Goal: Information Seeking & Learning: Check status

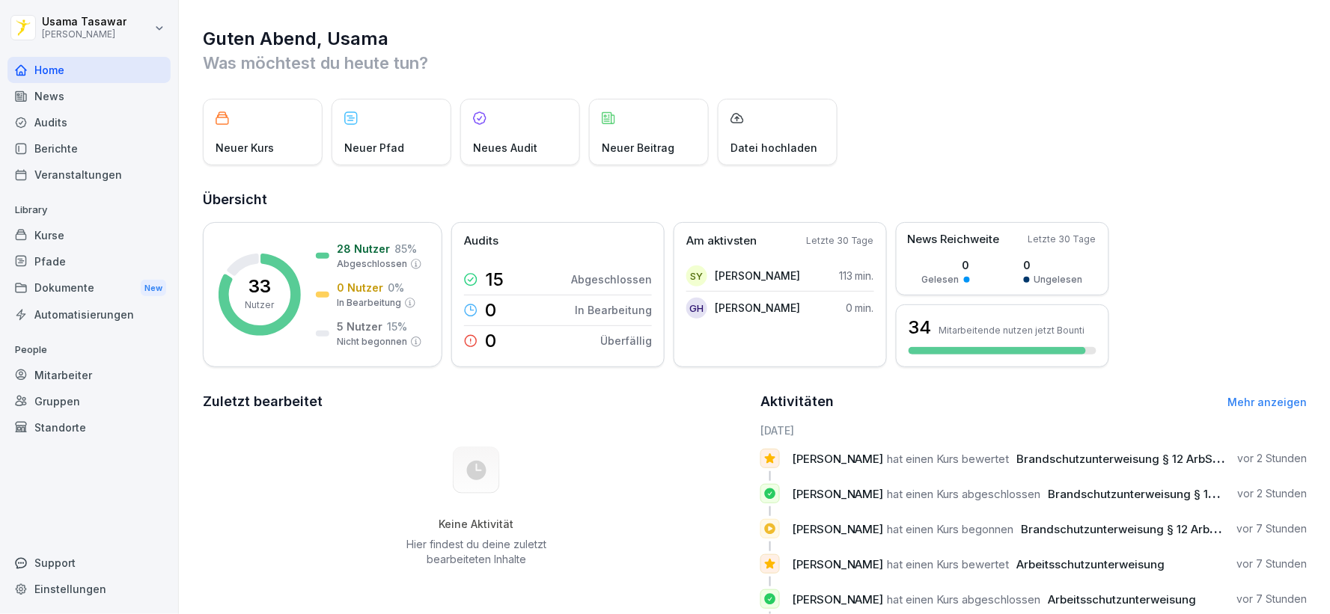
click at [60, 151] on div "Berichte" at bounding box center [88, 148] width 163 height 26
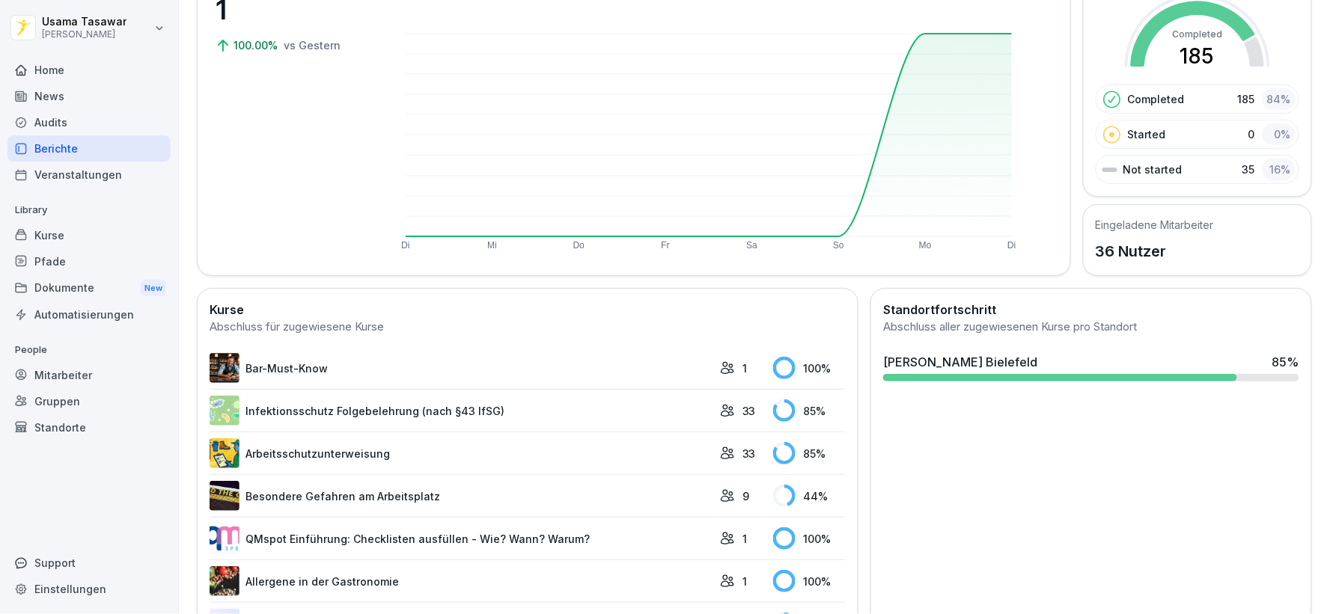
scroll to position [166, 0]
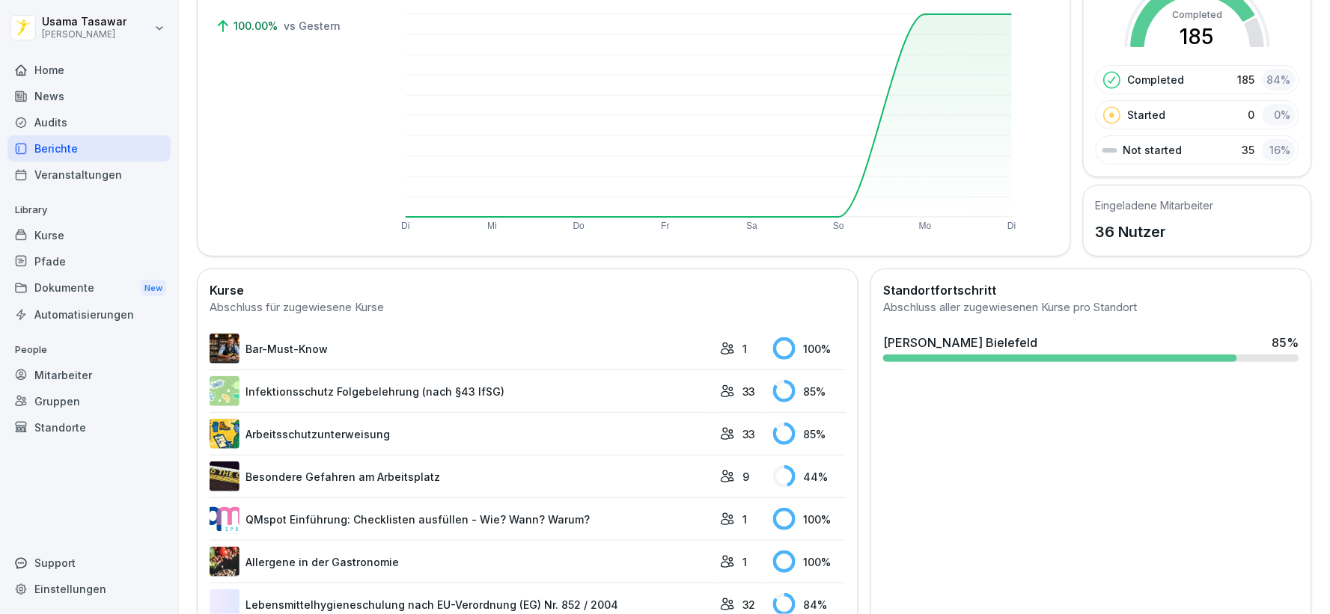
click at [1064, 419] on div "Standortfortschritt Abschluss aller zugewiesenen Kurse pro Standort [PERSON_NAM…" at bounding box center [1090, 604] width 441 height 670
click at [1064, 326] on div "Abgeschlossene Kursaufgaben 199 Alle Kursaufgaben 234" at bounding box center [1085, 290] width 159 height 73
click at [1067, 341] on div "[PERSON_NAME] Bielefeld 85 %" at bounding box center [1091, 343] width 416 height 18
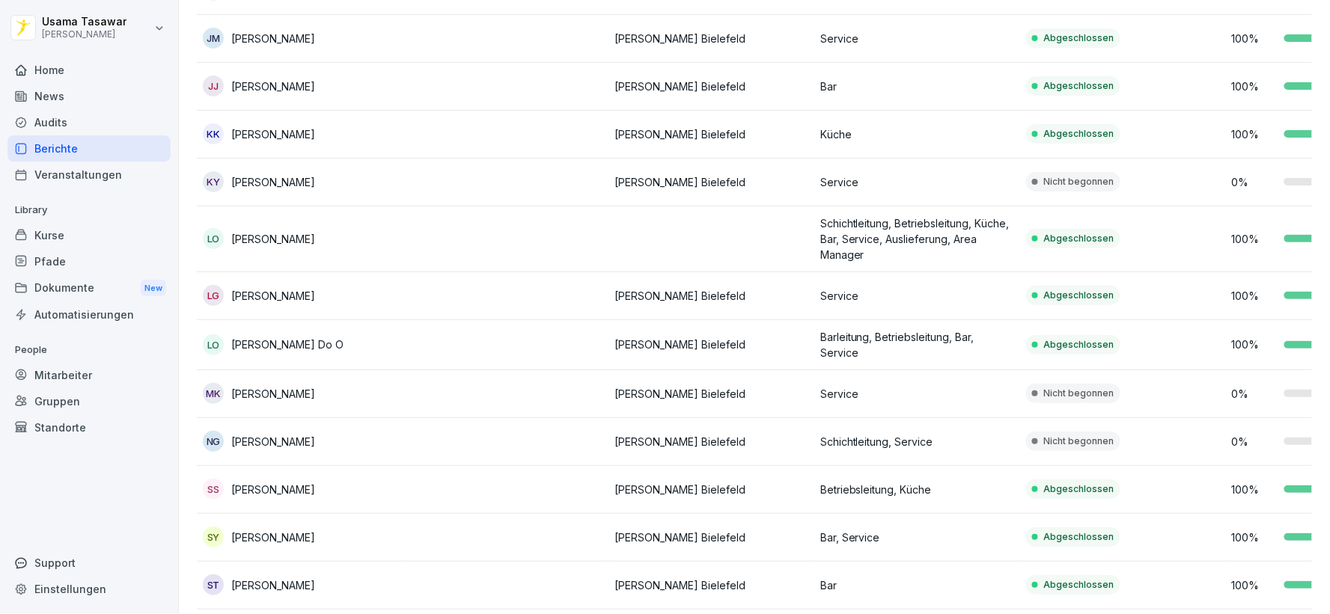
scroll to position [997, 0]
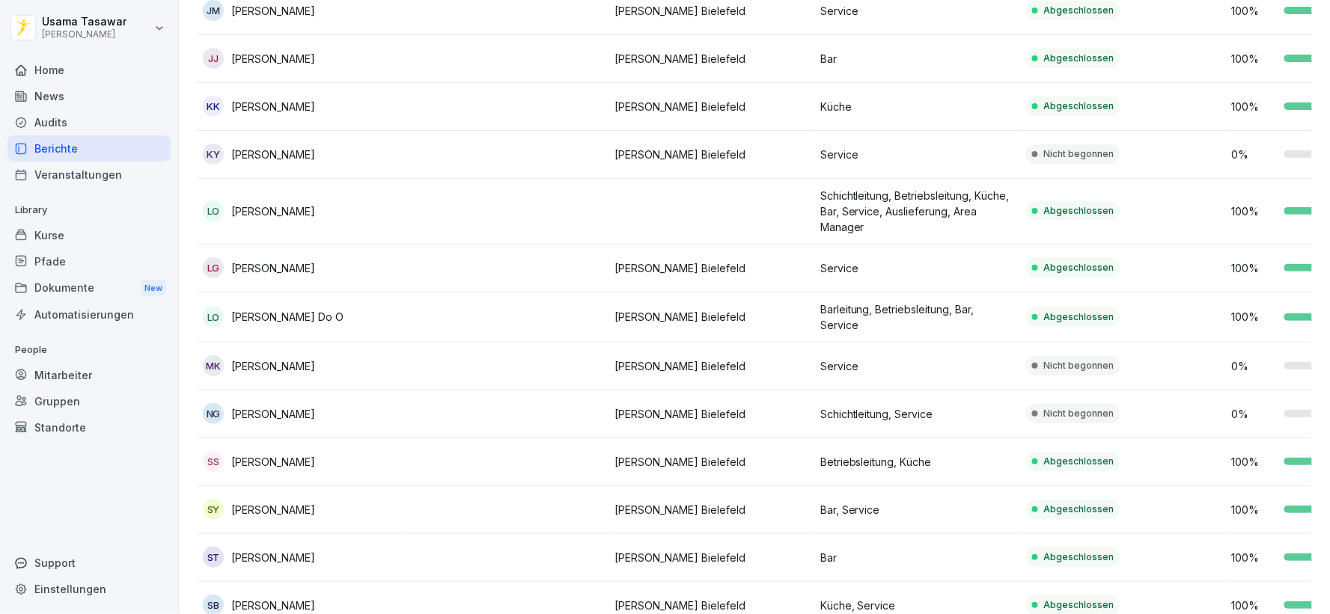
click at [575, 362] on td at bounding box center [506, 367] width 206 height 48
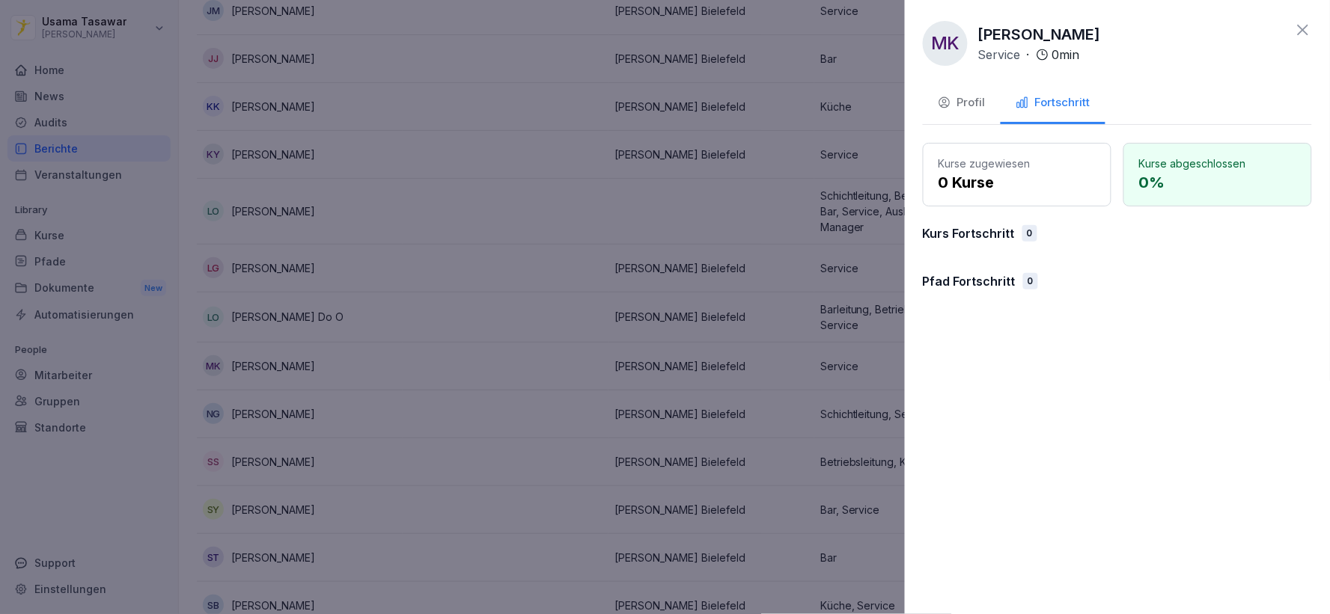
click at [958, 92] on button "Profil" at bounding box center [962, 104] width 78 height 40
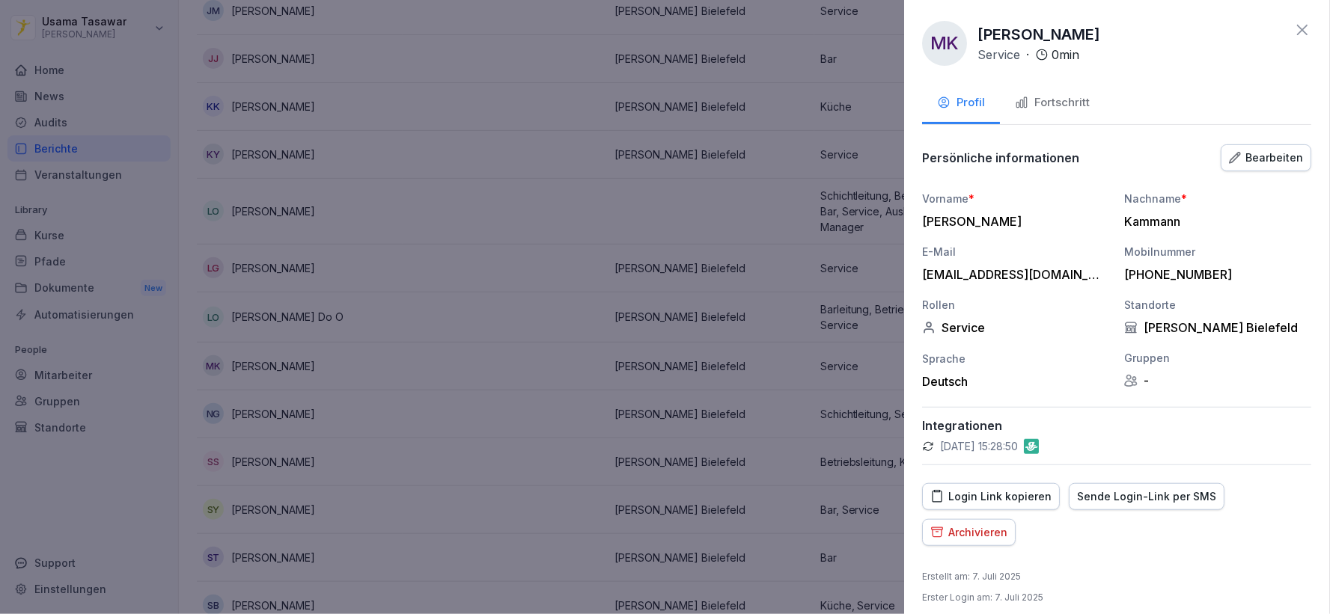
click at [997, 525] on div "Archivieren" at bounding box center [969, 532] width 77 height 16
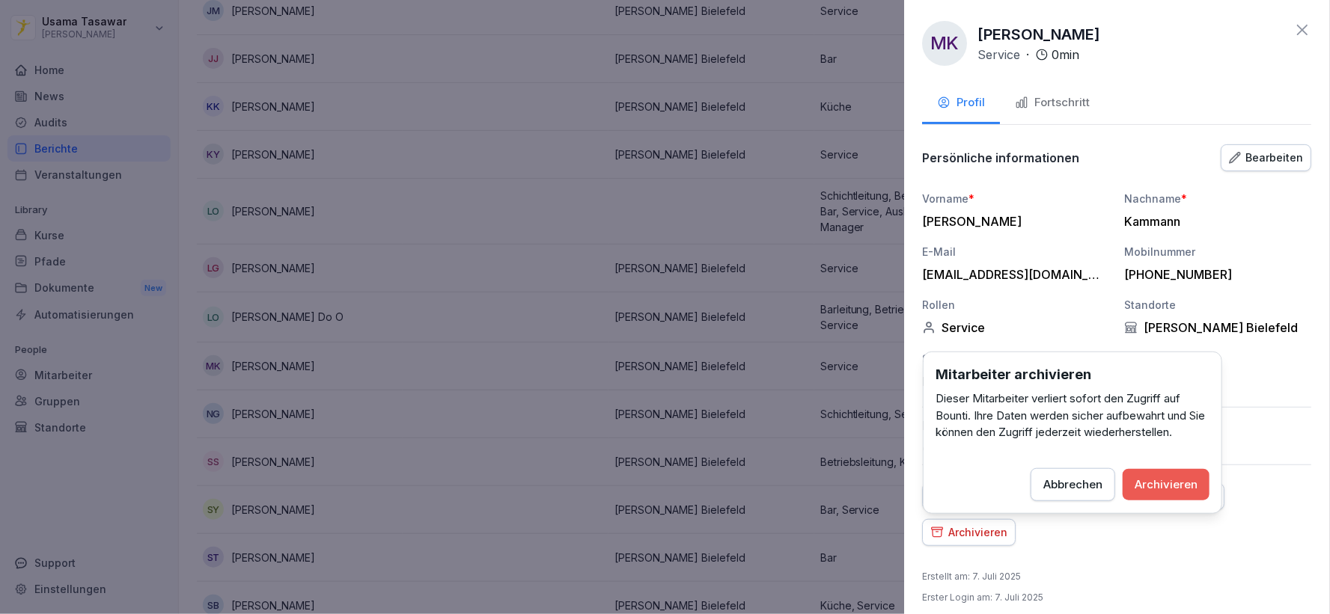
click at [1192, 494] on button "Archivieren" at bounding box center [1165, 484] width 87 height 31
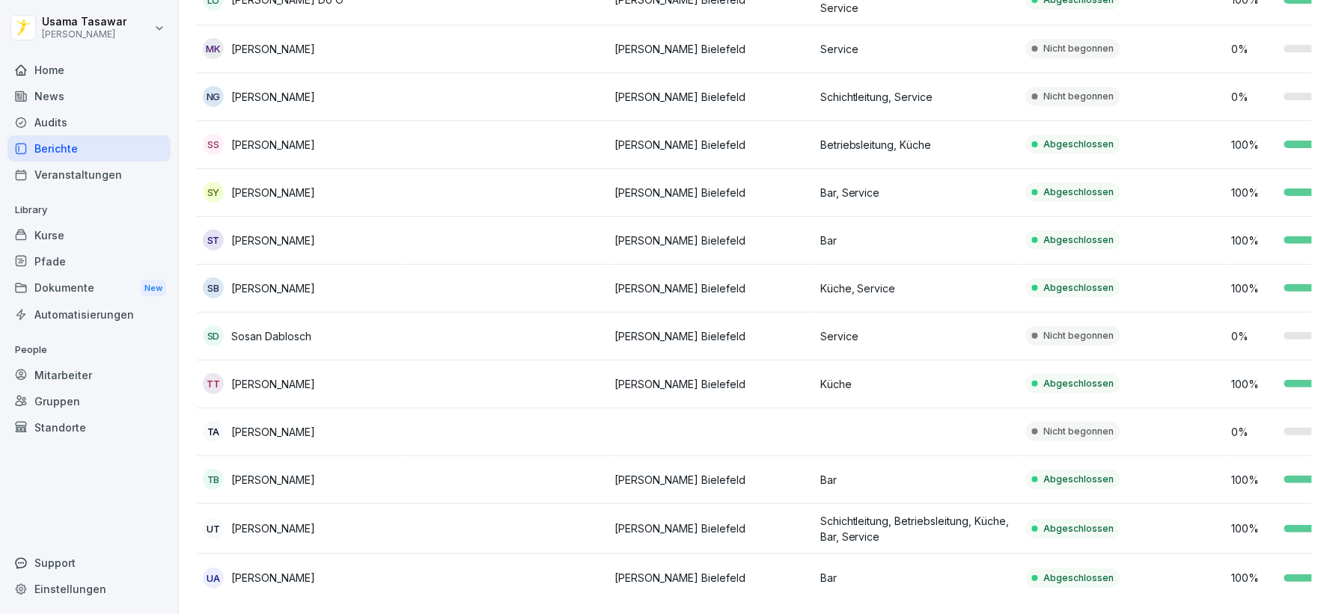
scroll to position [1253, 0]
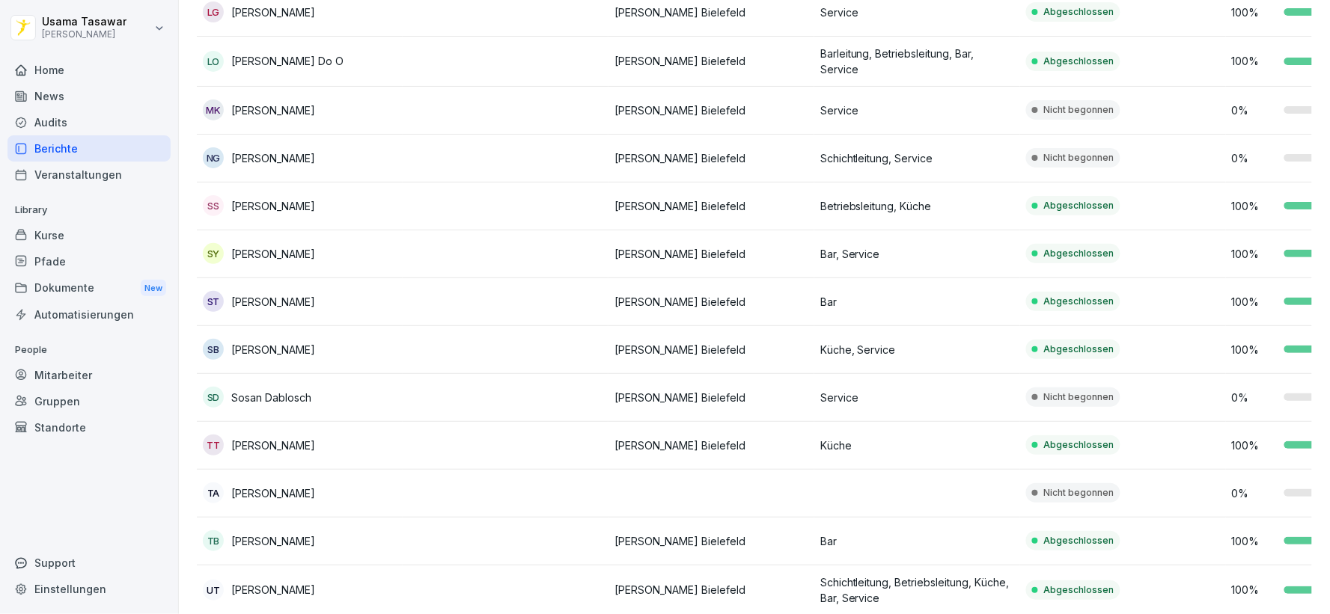
click at [67, 144] on div "Berichte" at bounding box center [88, 148] width 163 height 26
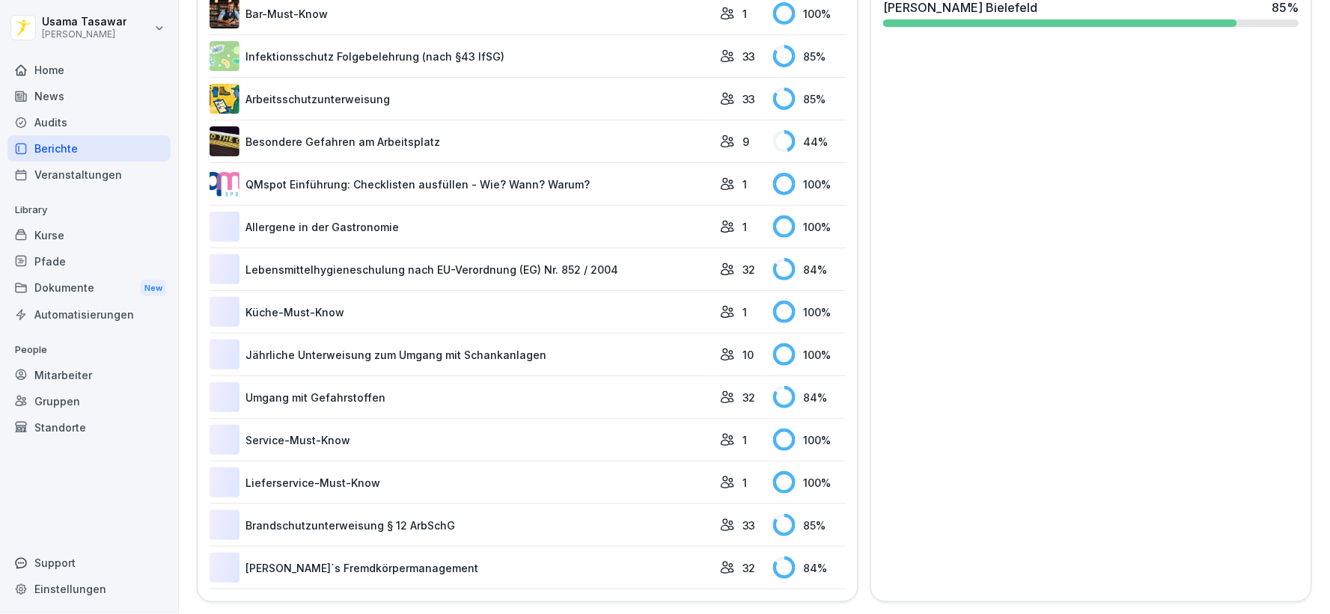
scroll to position [91, 0]
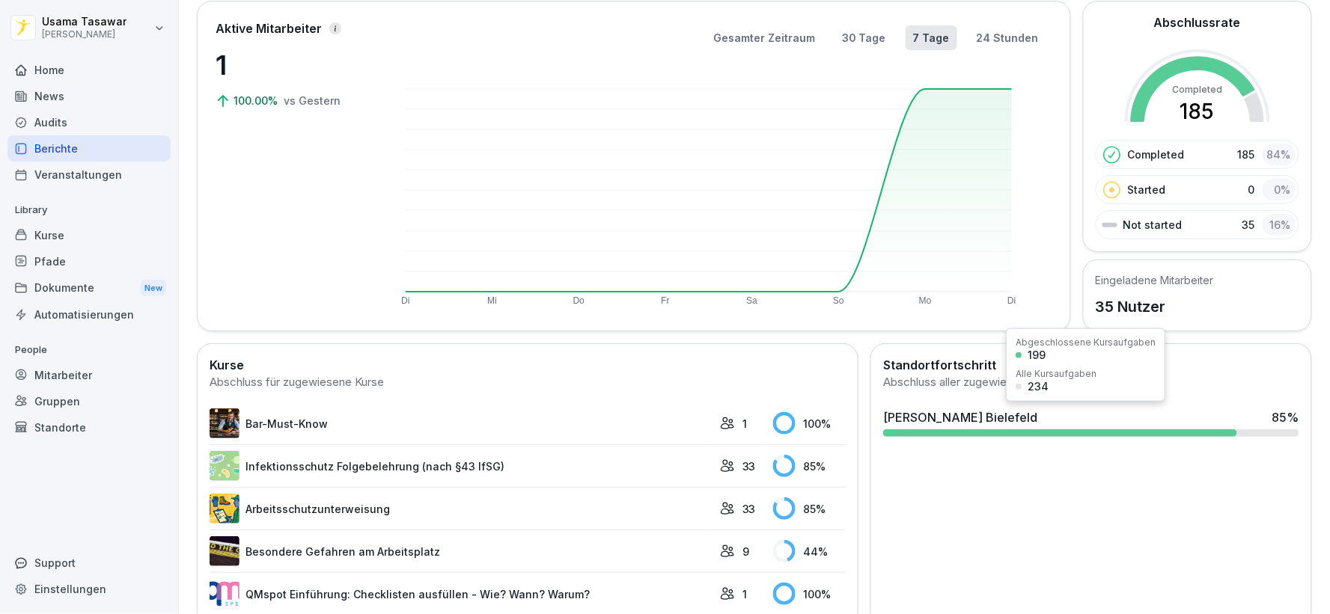
click at [1027, 421] on div "[PERSON_NAME] Bielefeld 85 %" at bounding box center [1091, 418] width 416 height 18
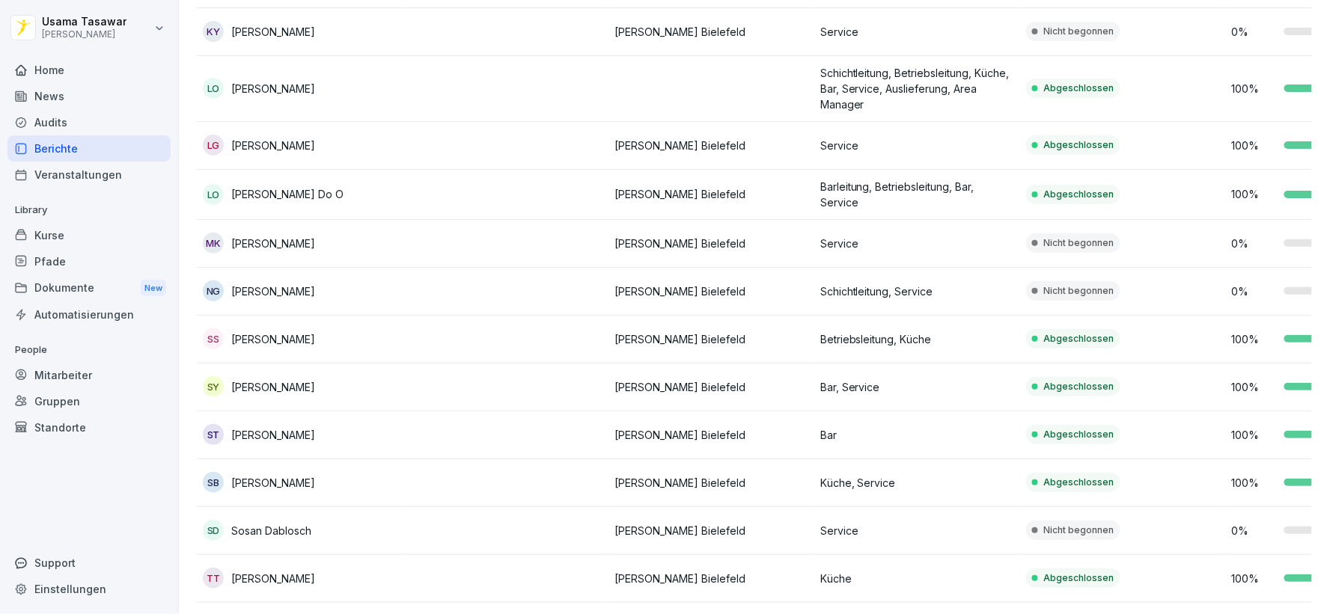
scroll to position [1172, 0]
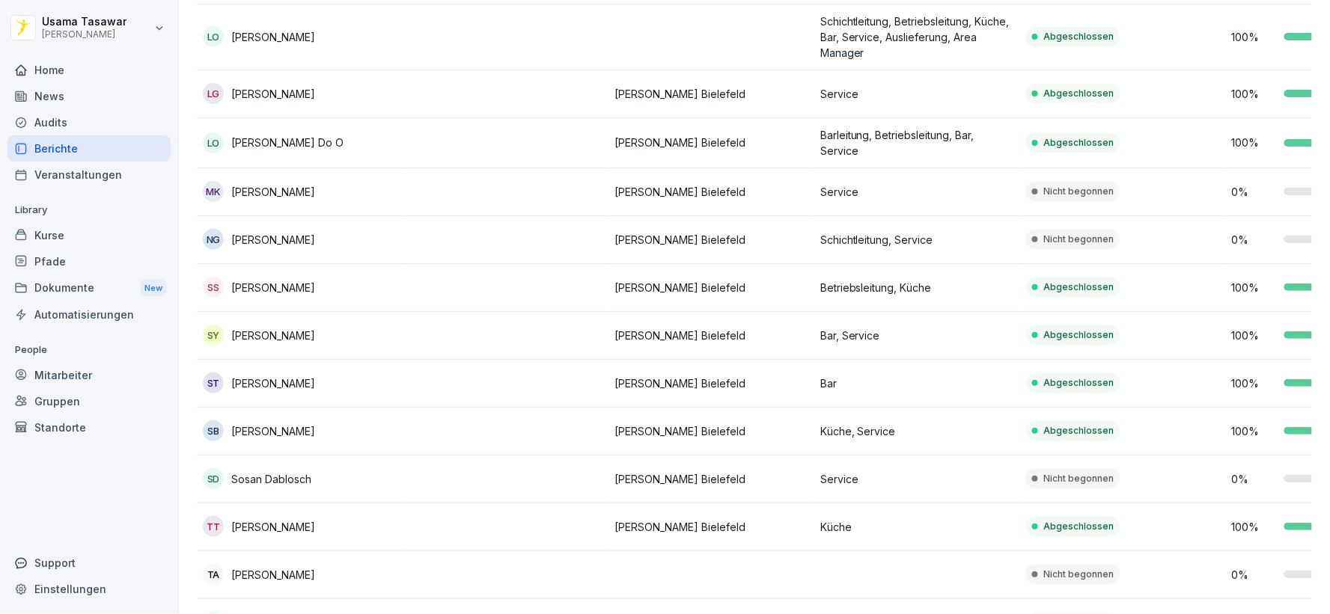
click at [354, 198] on div "MK [PERSON_NAME]" at bounding box center [300, 191] width 194 height 21
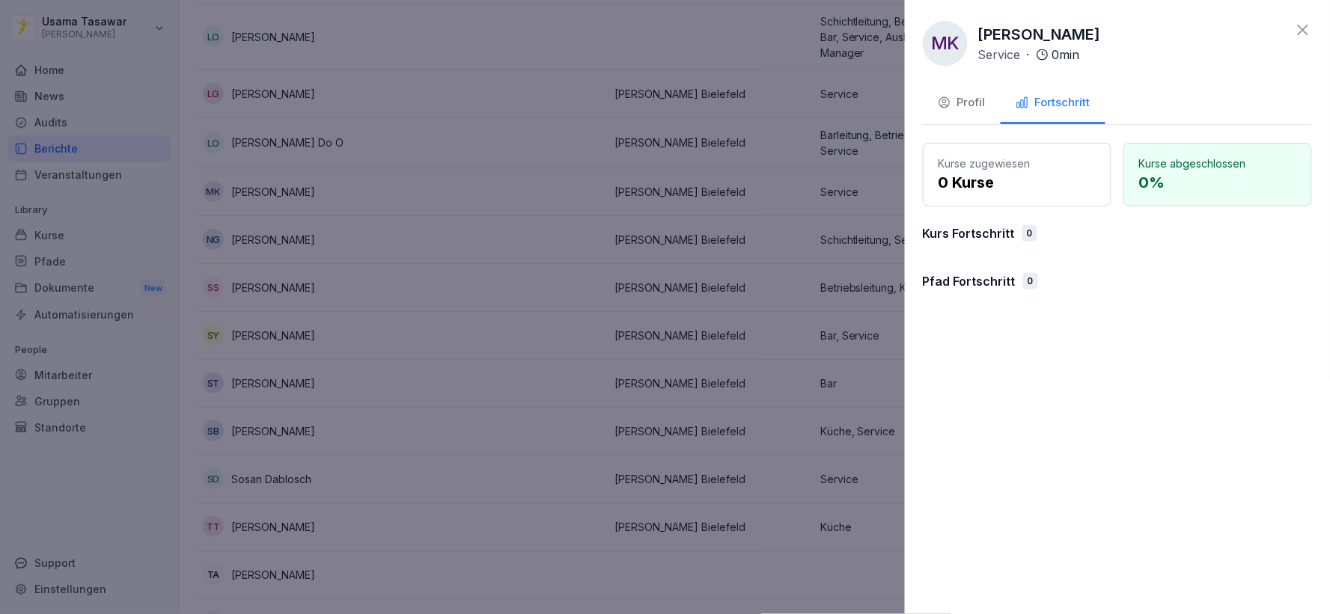
click at [973, 93] on button "Profil" at bounding box center [962, 104] width 78 height 40
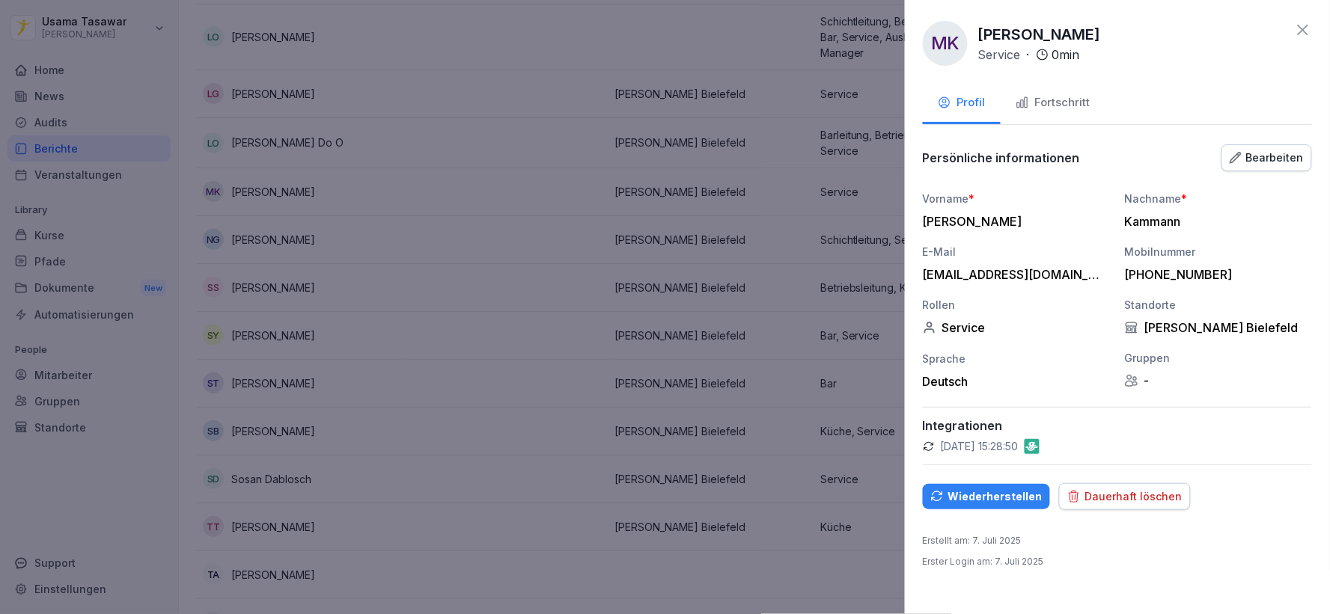
click at [1300, 25] on icon at bounding box center [1303, 30] width 18 height 18
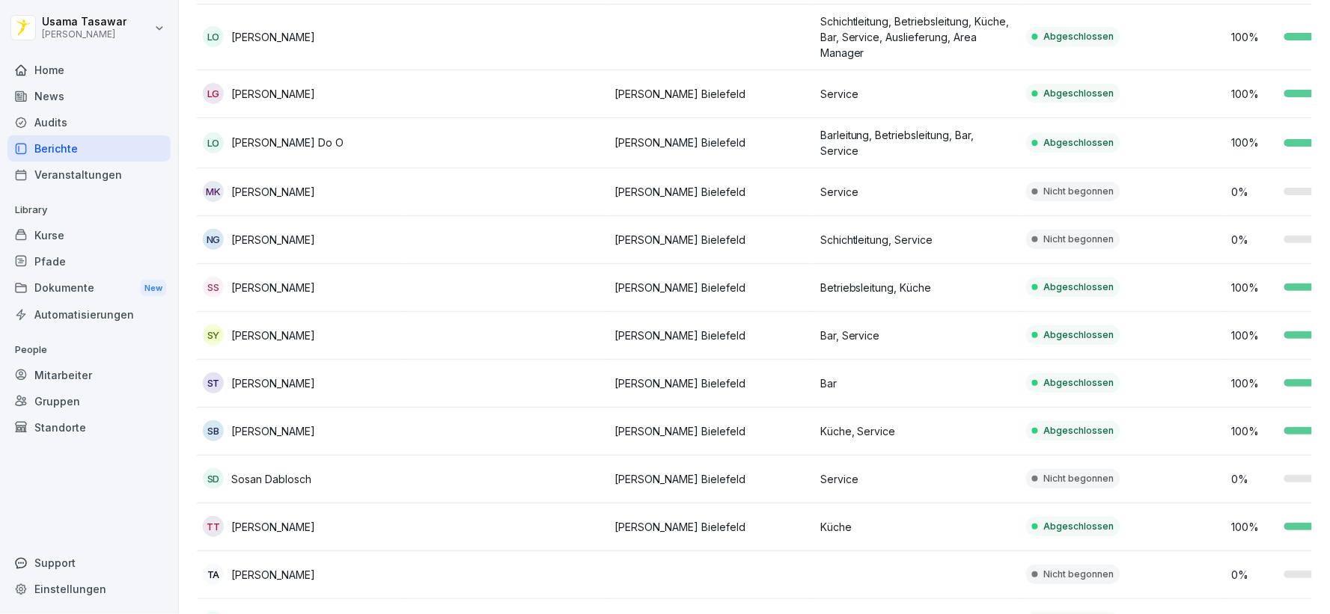
click at [66, 383] on div "Mitarbeiter" at bounding box center [88, 375] width 163 height 26
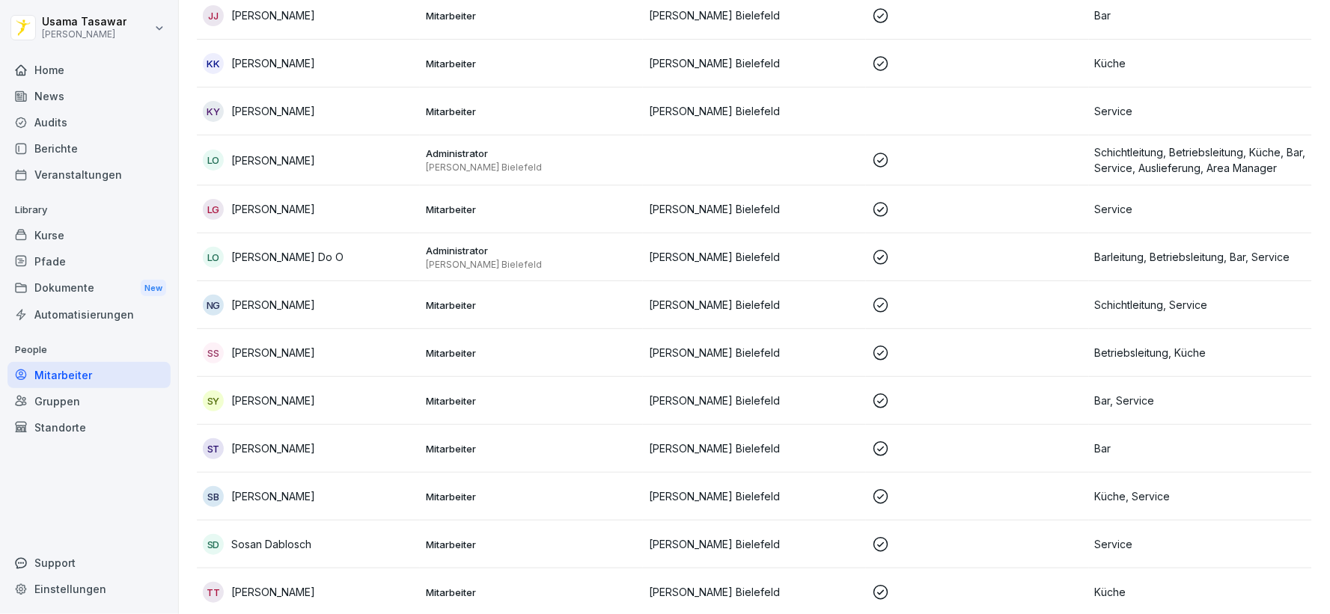
scroll to position [679, 0]
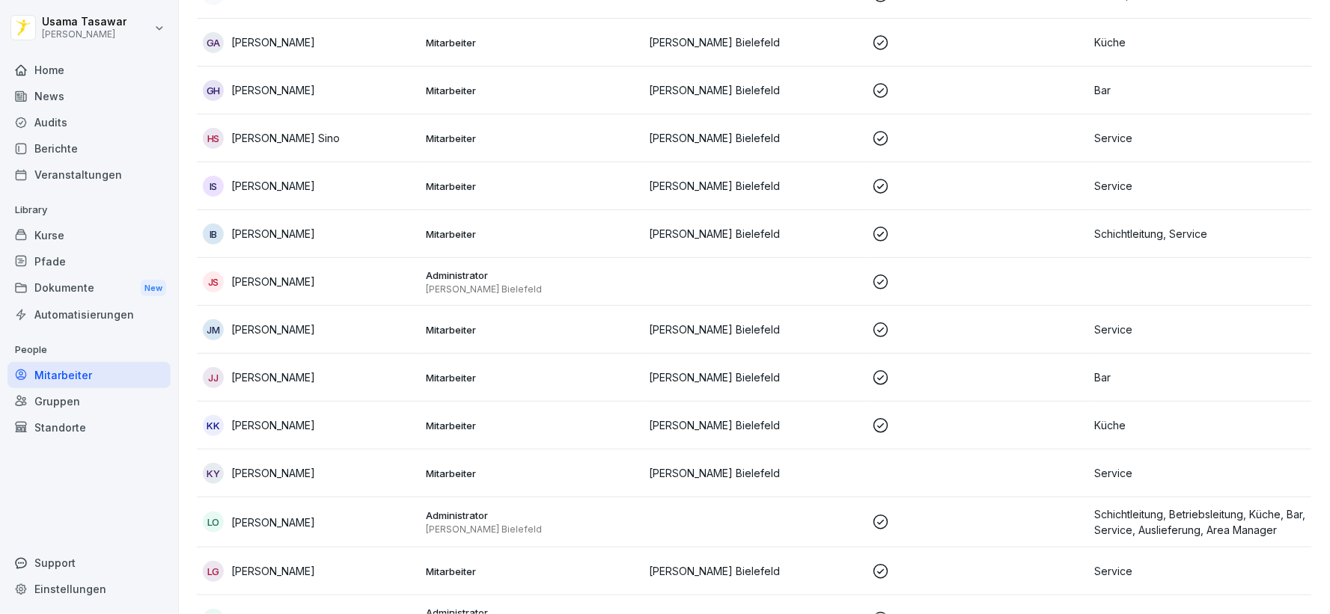
click at [70, 159] on div "Berichte" at bounding box center [88, 148] width 163 height 26
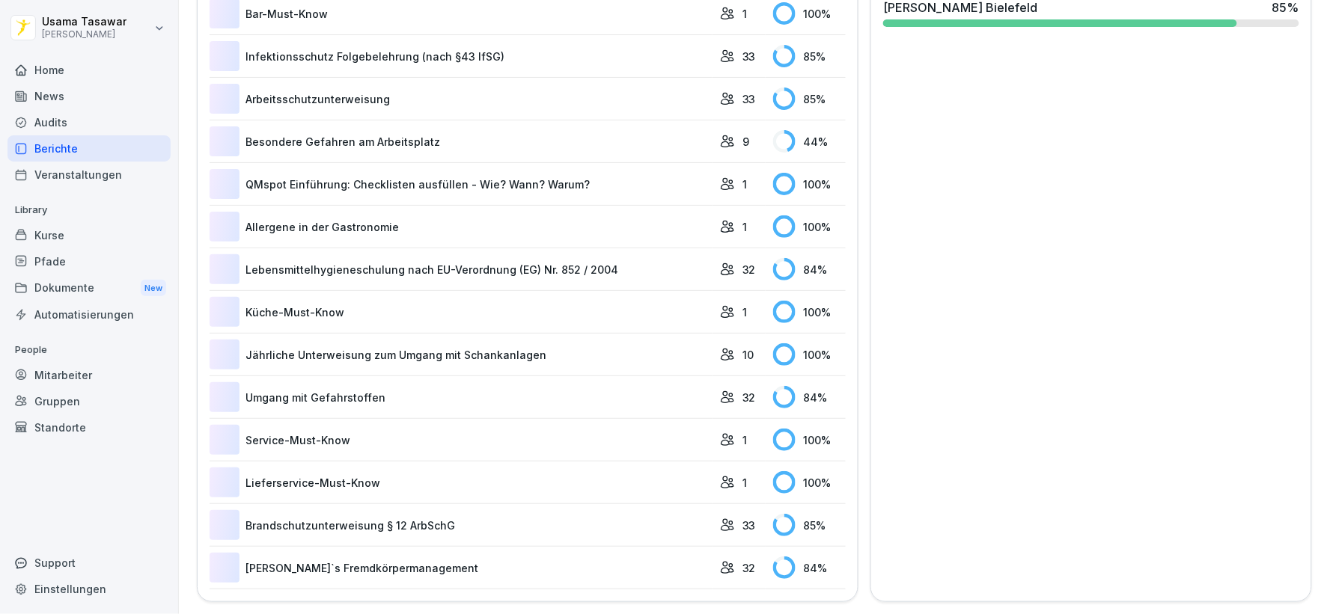
scroll to position [91, 0]
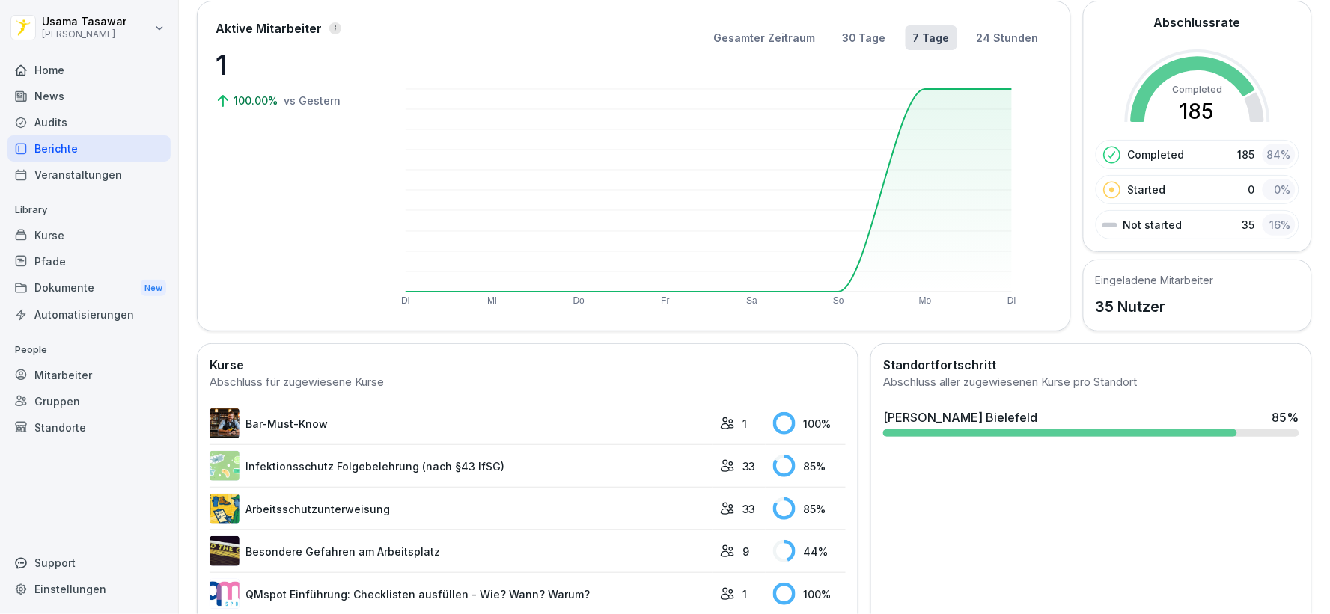
click at [1071, 432] on div at bounding box center [1059, 432] width 353 height 7
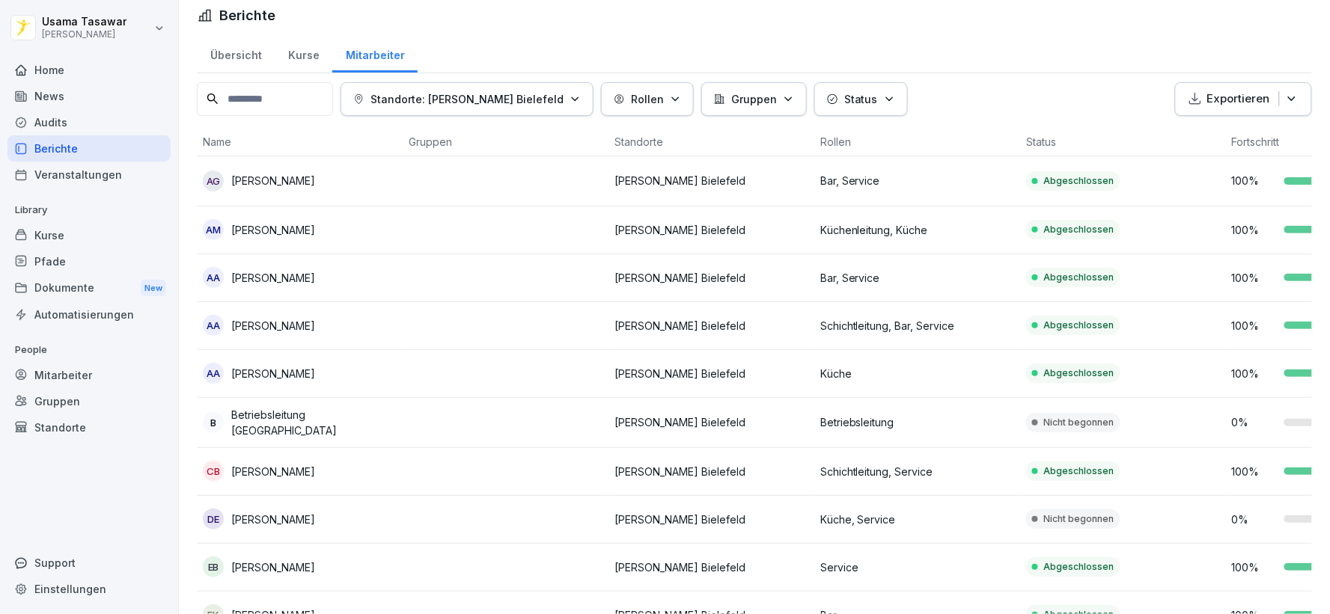
scroll to position [6, 0]
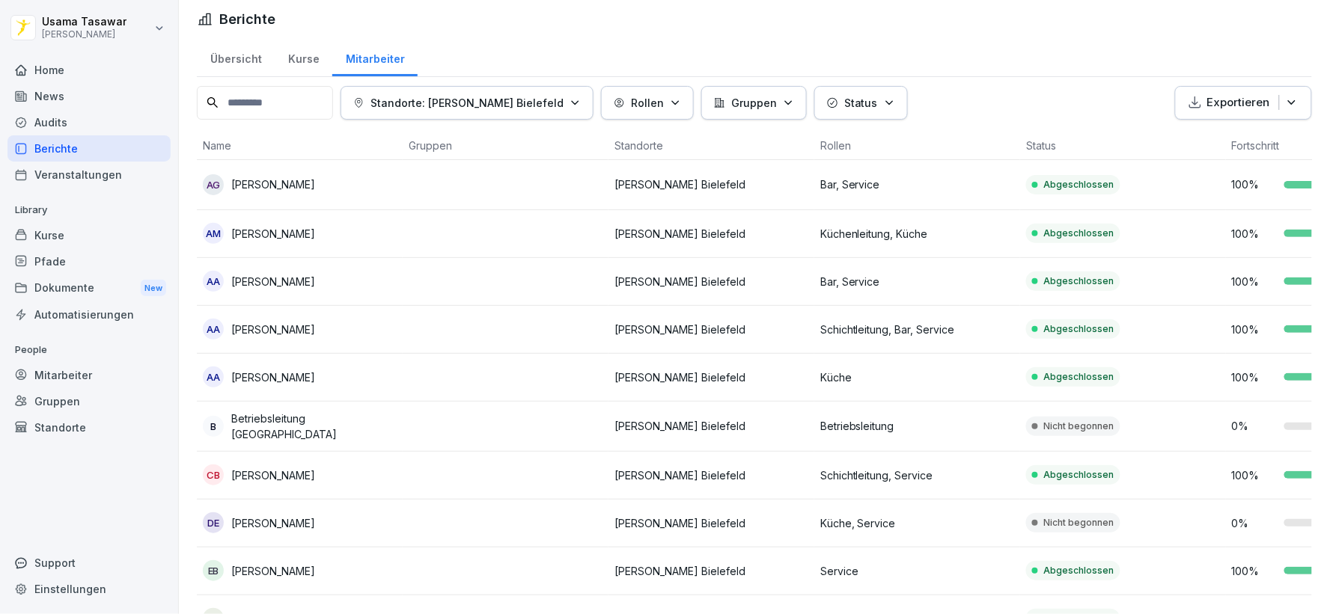
click at [79, 68] on div "Home" at bounding box center [88, 70] width 163 height 26
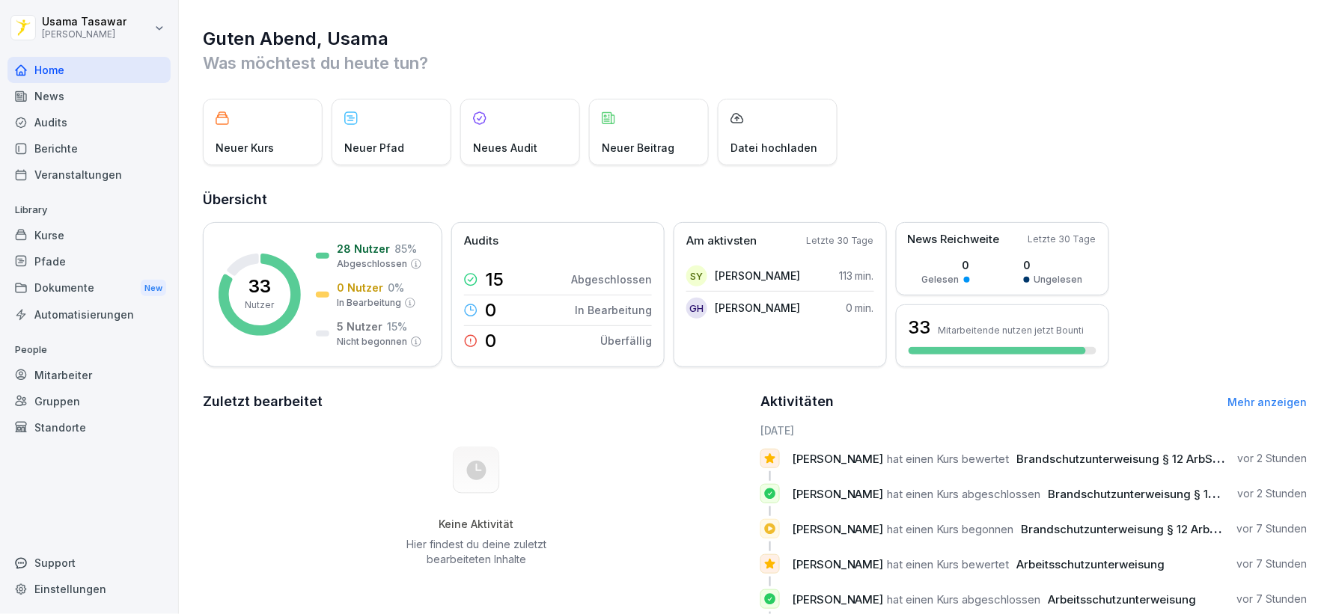
click at [79, 91] on div "News" at bounding box center [88, 96] width 163 height 26
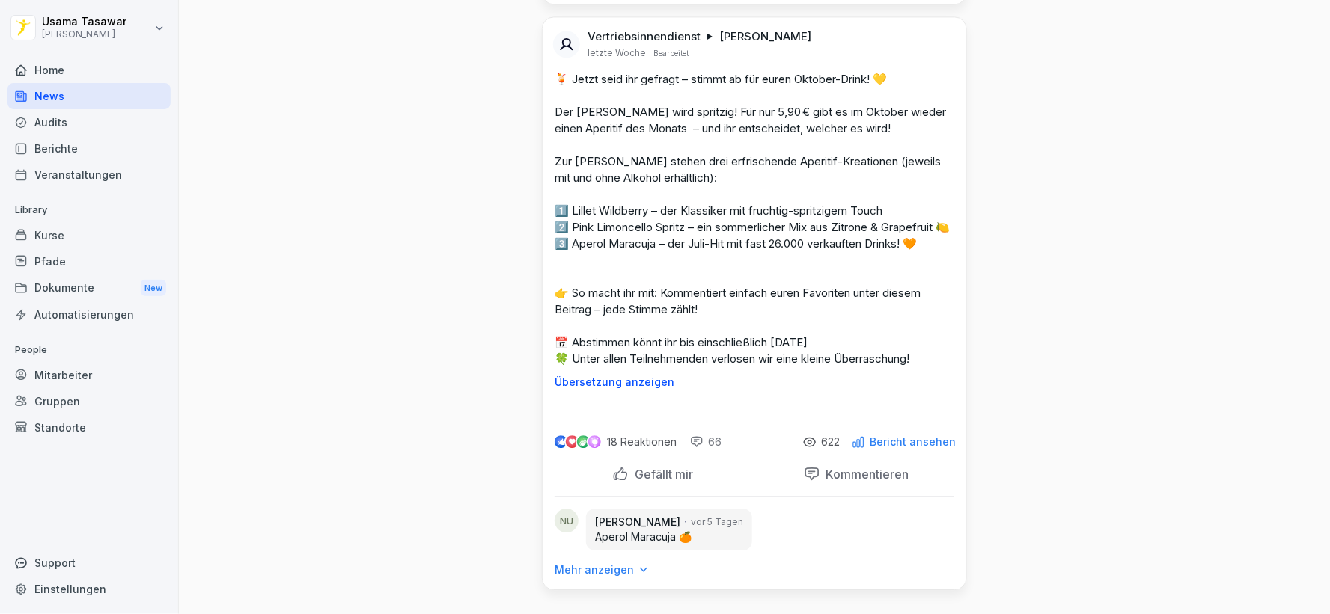
scroll to position [11139, 0]
